Goal: Task Accomplishment & Management: Use online tool/utility

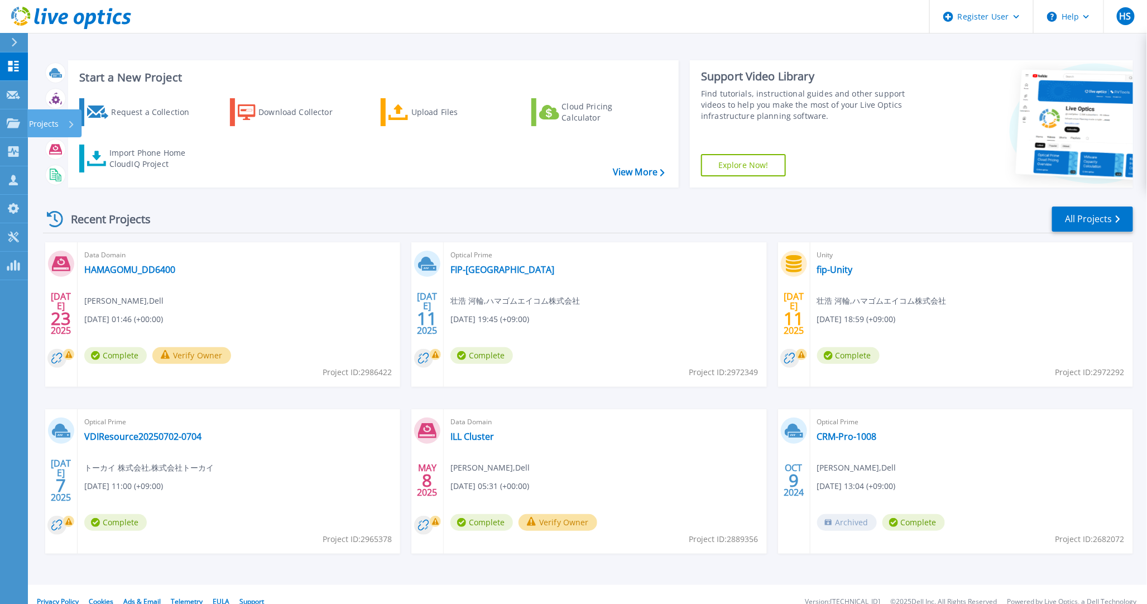
click at [14, 118] on icon at bounding box center [13, 122] width 13 height 9
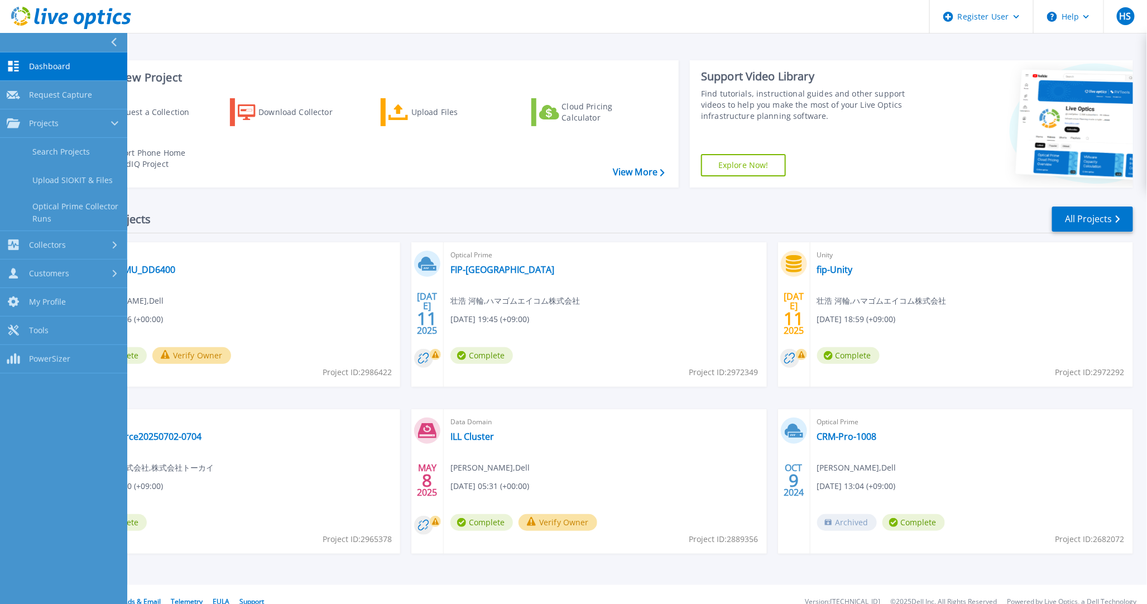
click at [90, 234] on link "Collectors Collectors" at bounding box center [63, 245] width 127 height 28
click at [93, 268] on div "Customers" at bounding box center [64, 273] width 114 height 11
click at [95, 154] on div "Collectors" at bounding box center [64, 151] width 114 height 11
click at [79, 231] on link "Data Domain Local Summary" at bounding box center [63, 241] width 127 height 36
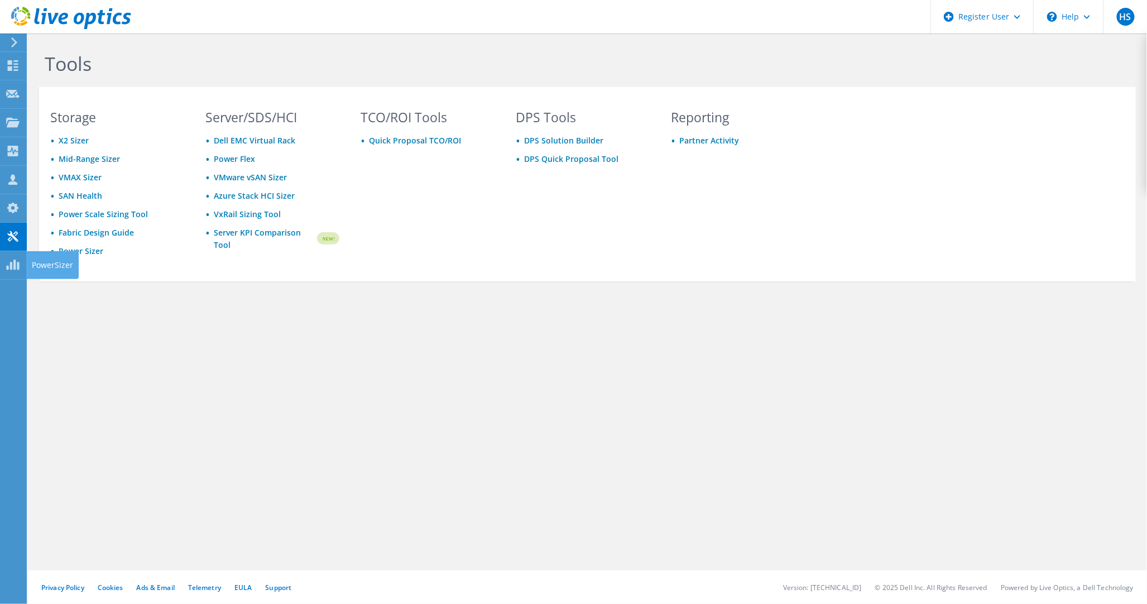
click at [13, 261] on use at bounding box center [12, 265] width 13 height 11
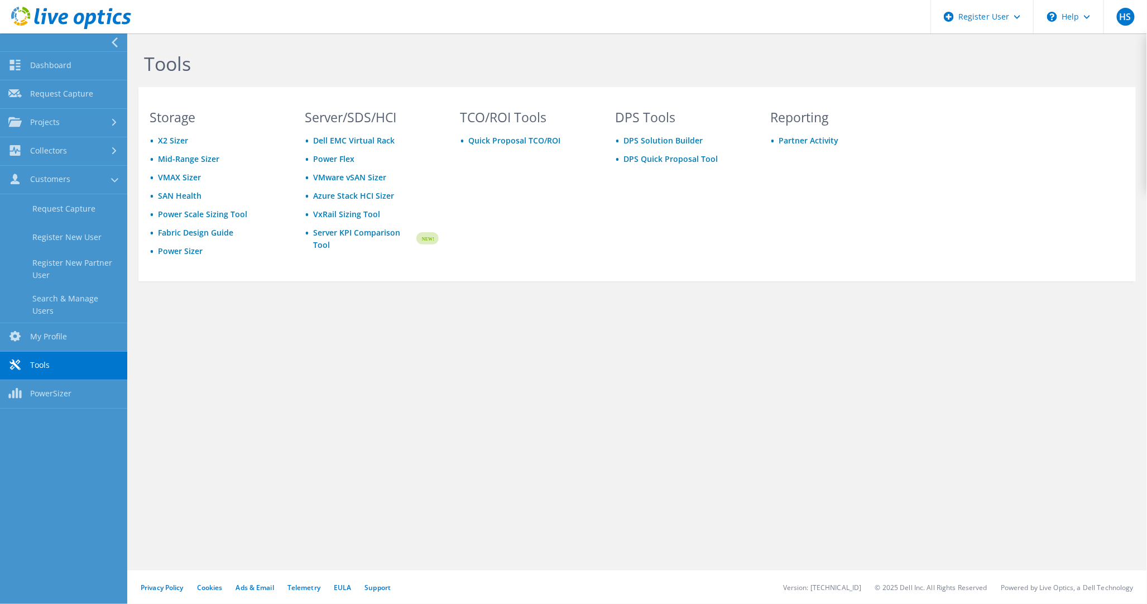
click at [28, 152] on link "Collectors" at bounding box center [63, 151] width 127 height 28
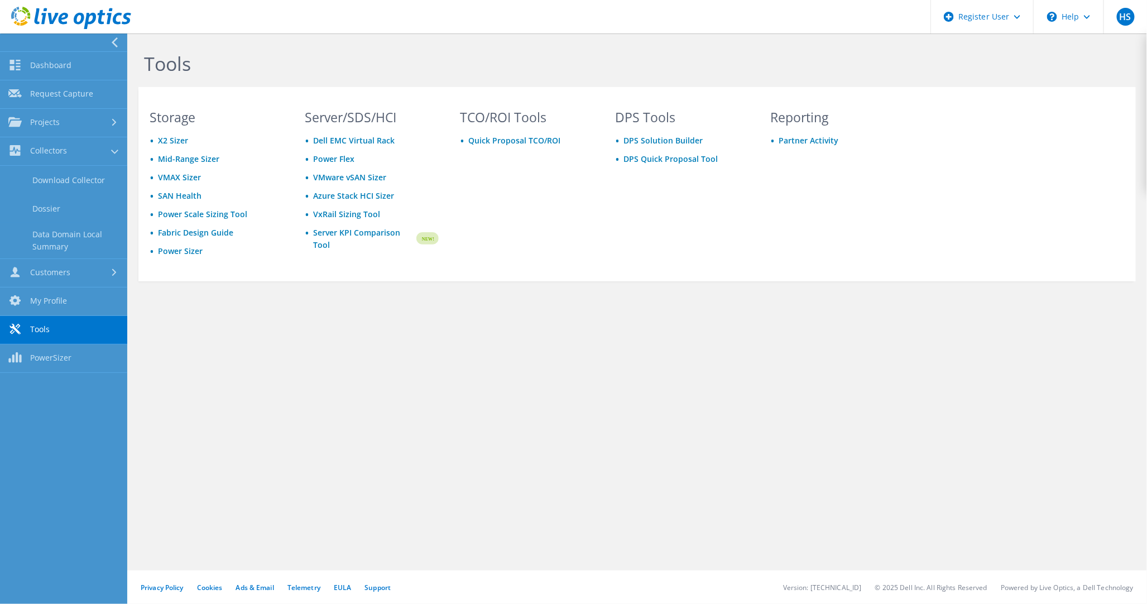
click at [60, 186] on link "Download Collector" at bounding box center [63, 180] width 127 height 28
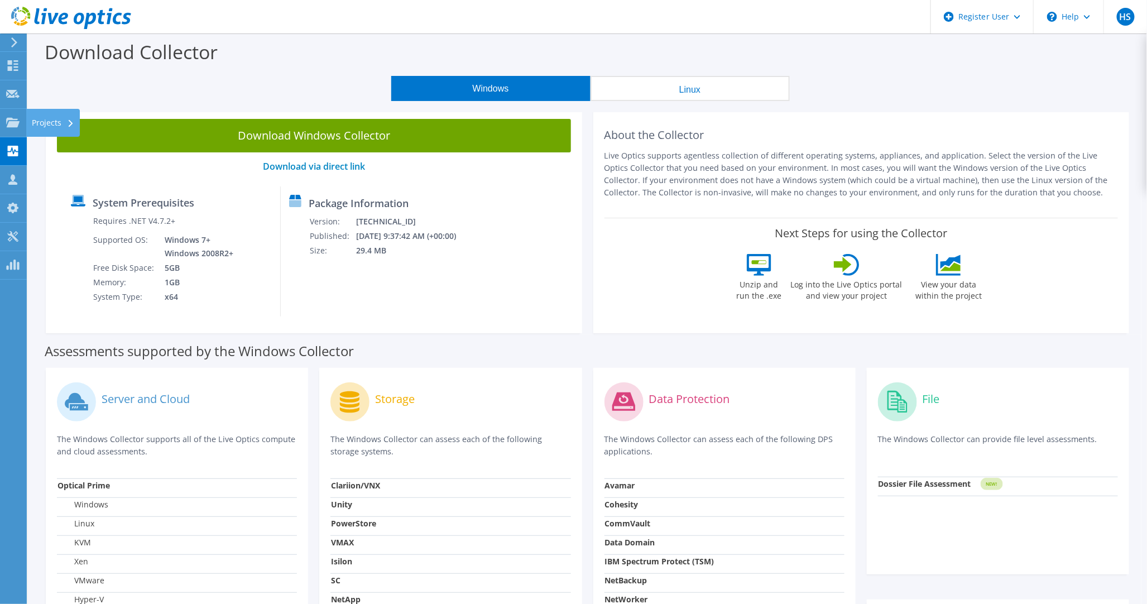
click at [12, 121] on use at bounding box center [12, 121] width 13 height 9
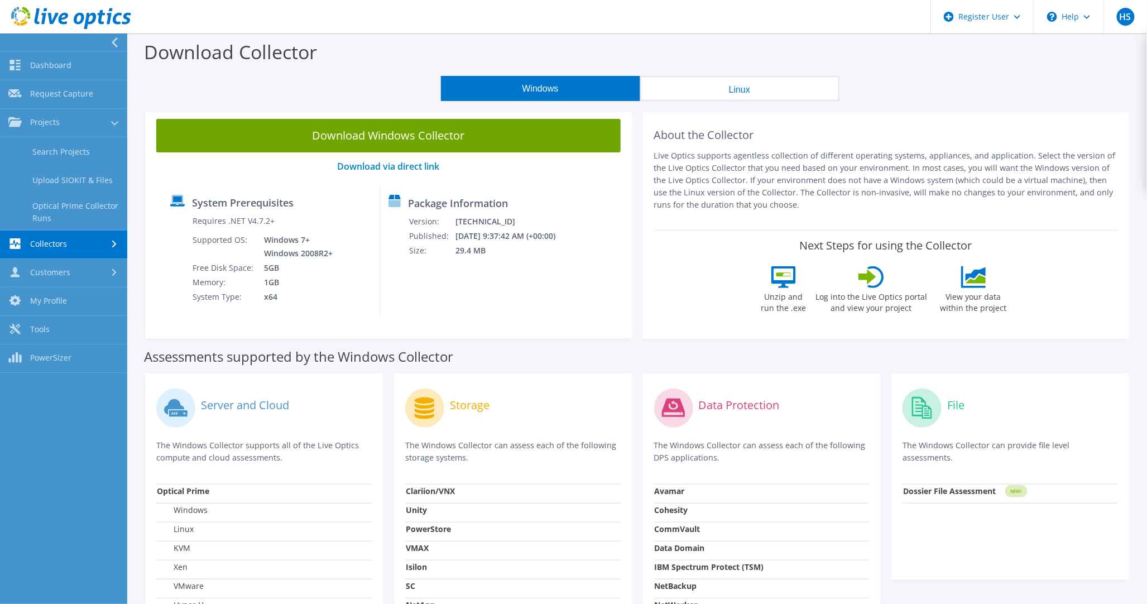
click at [56, 52] on link "Dashboard" at bounding box center [63, 66] width 127 height 28
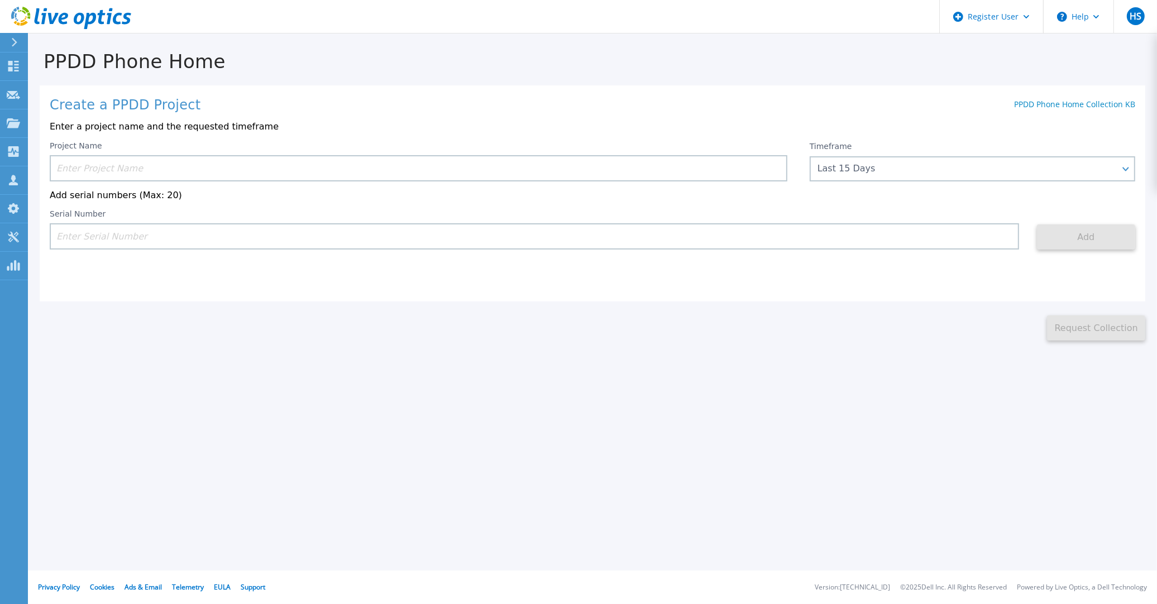
click at [235, 155] on input at bounding box center [418, 168] width 737 height 26
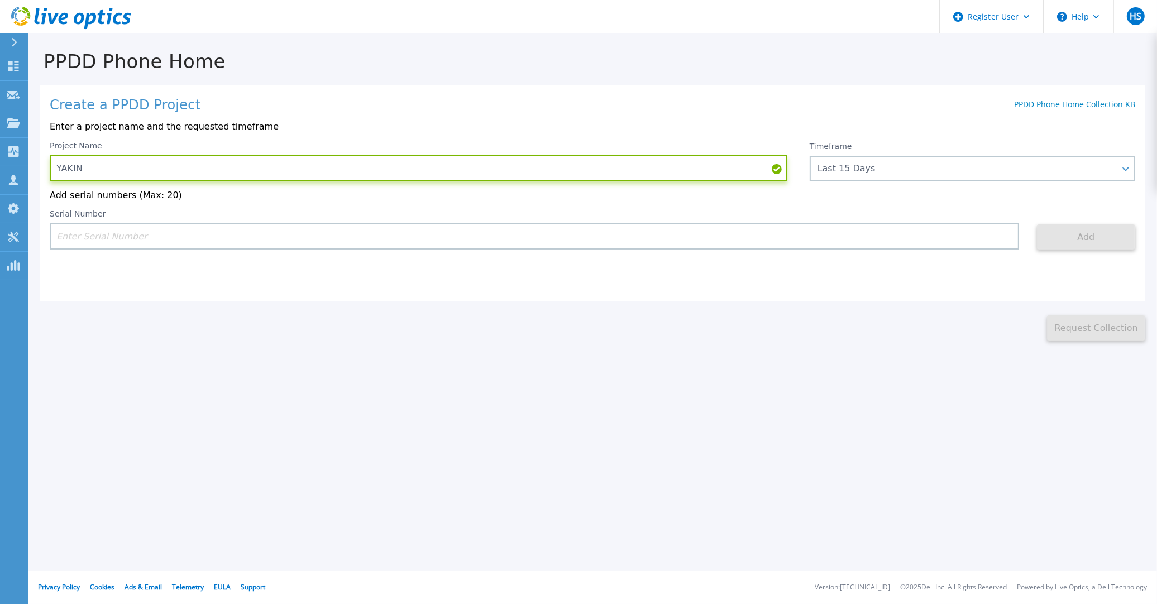
type input "YAKIN"
click at [249, 223] on input at bounding box center [534, 236] width 969 height 26
paste input "https://app.li"
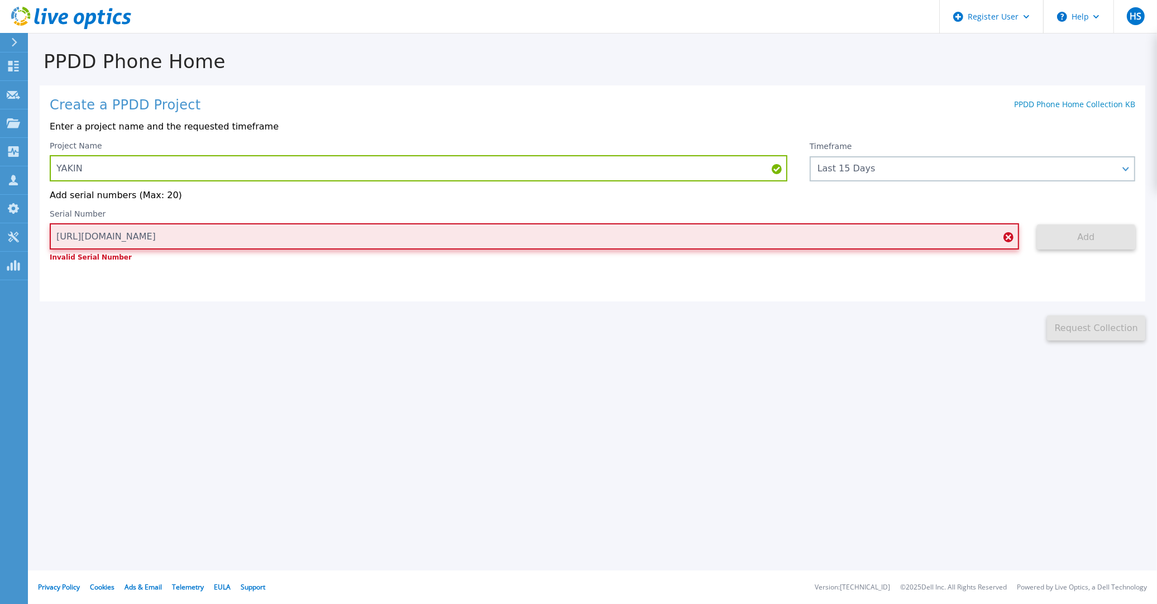
drag, startPoint x: 114, startPoint y: 212, endPoint x: 40, endPoint y: 221, distance: 74.7
click at [40, 221] on div "Create a PPDD Project PPDD Phone Home Collection KB Enter a project name and th…" at bounding box center [592, 193] width 1105 height 216
paste input "CKM00192301989"
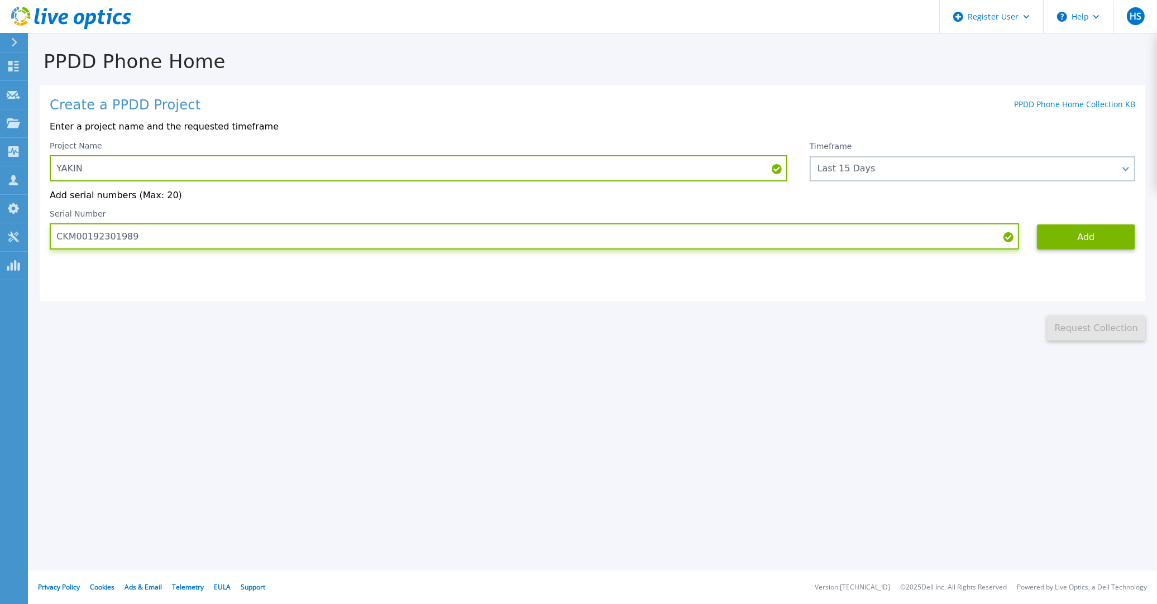
type input "CKM00192301989"
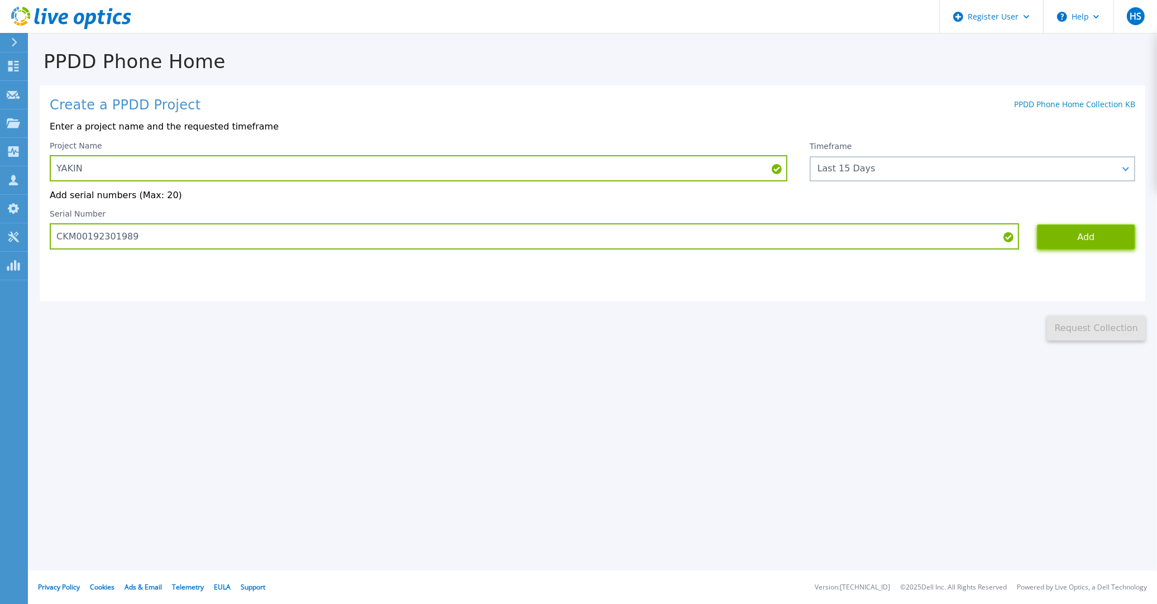
click at [1107, 224] on button "Add" at bounding box center [1086, 236] width 98 height 25
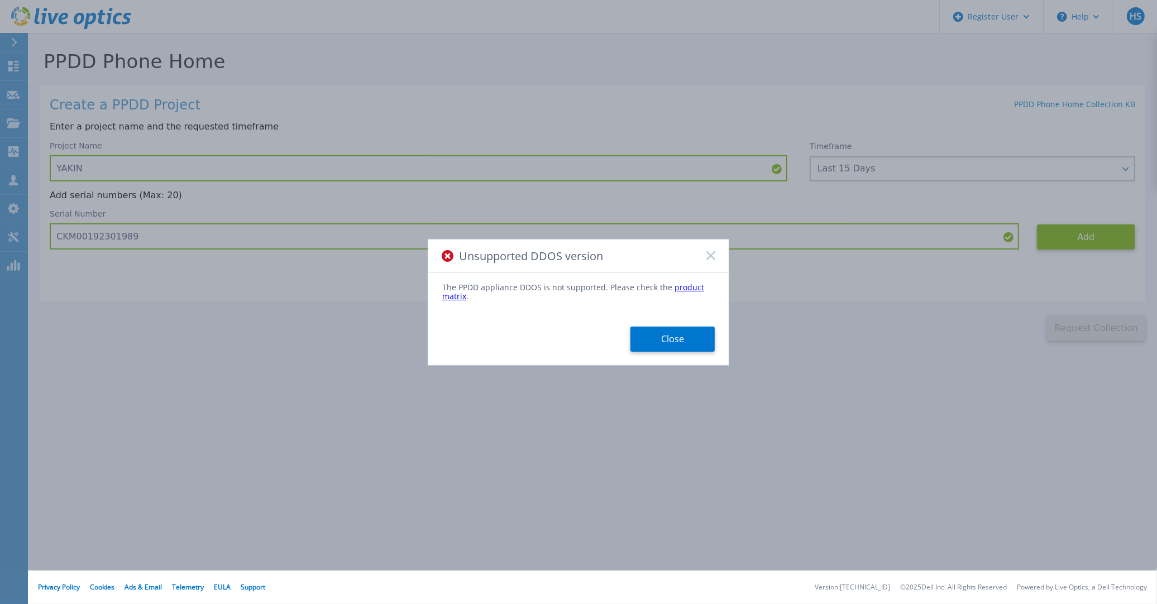
click at [672, 285] on link "product matrix" at bounding box center [573, 292] width 262 height 20
